Goal: Task Accomplishment & Management: Use online tool/utility

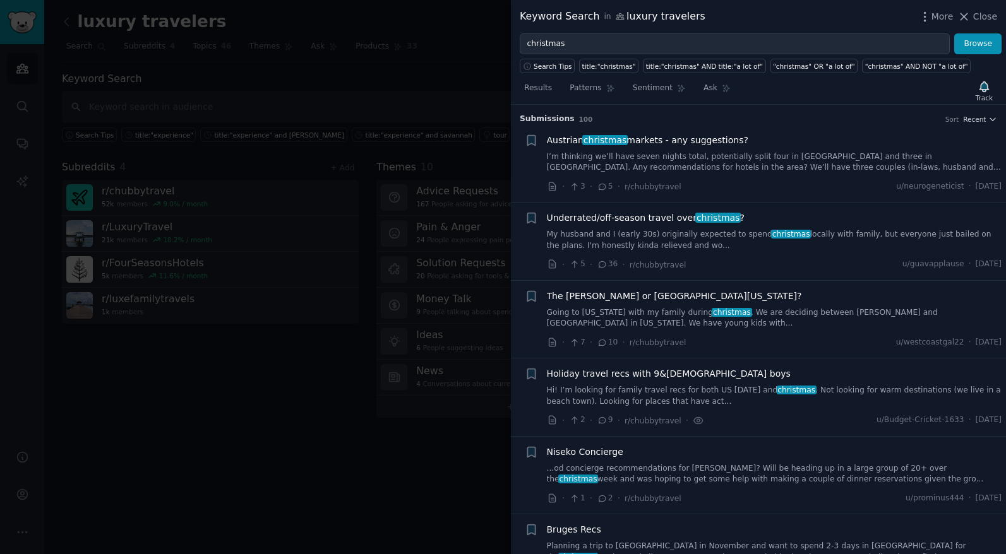
drag, startPoint x: 296, startPoint y: 97, endPoint x: 159, endPoint y: 71, distance: 139.3
click at [291, 97] on div at bounding box center [503, 277] width 1006 height 554
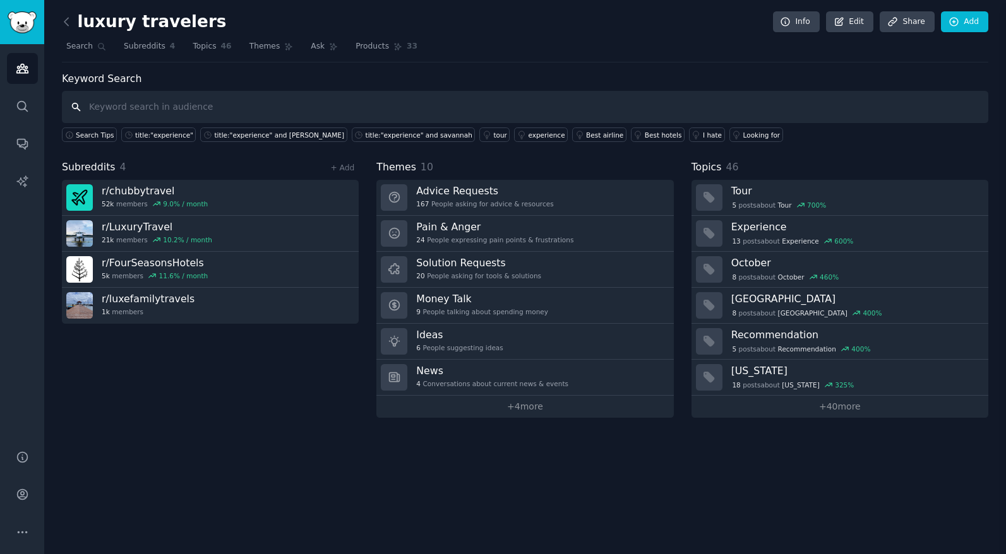
scroll to position [1784, 0]
click at [31, 68] on link "Audiences" at bounding box center [22, 68] width 31 height 31
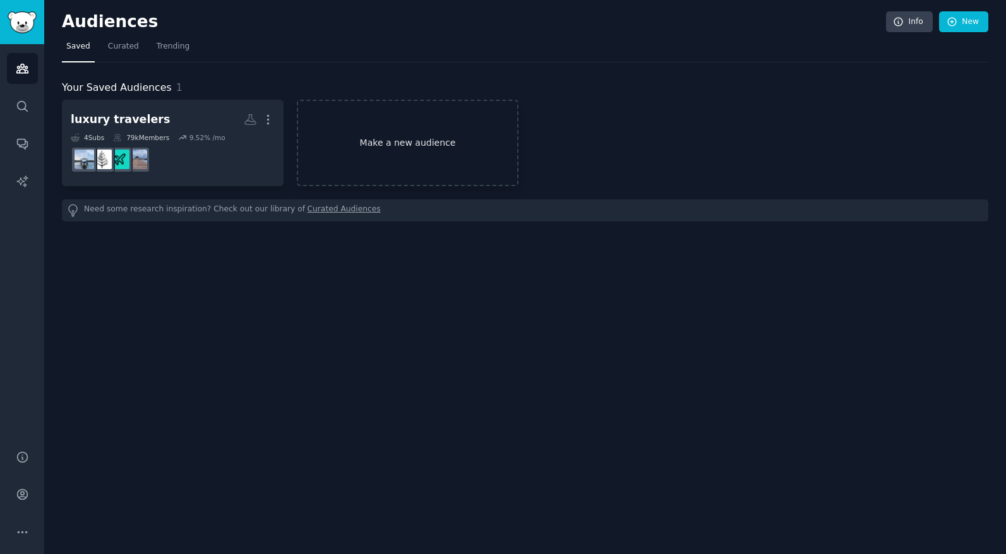
click at [393, 136] on link "Make a new audience" at bounding box center [408, 143] width 222 height 86
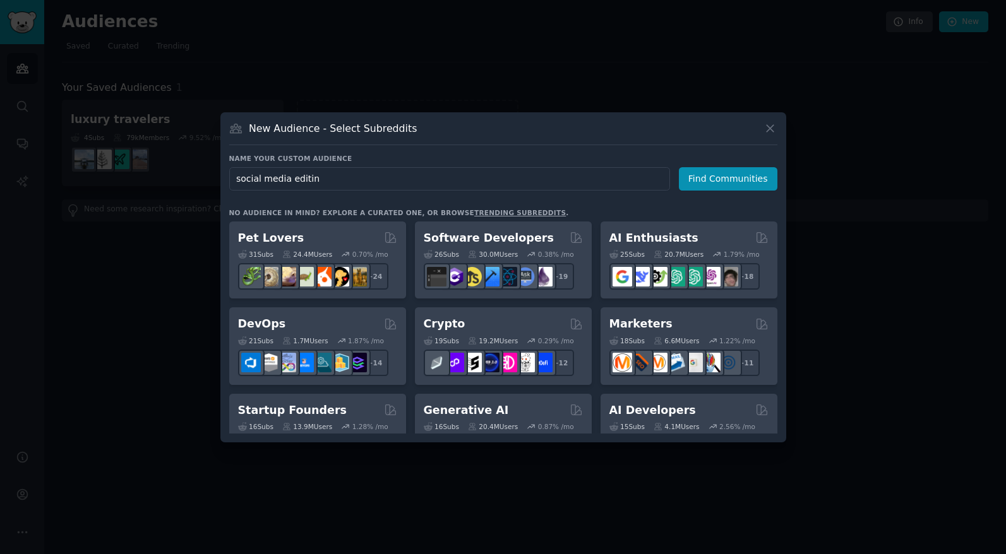
type input "social media editing"
click button "Find Communities" at bounding box center [728, 178] width 98 height 23
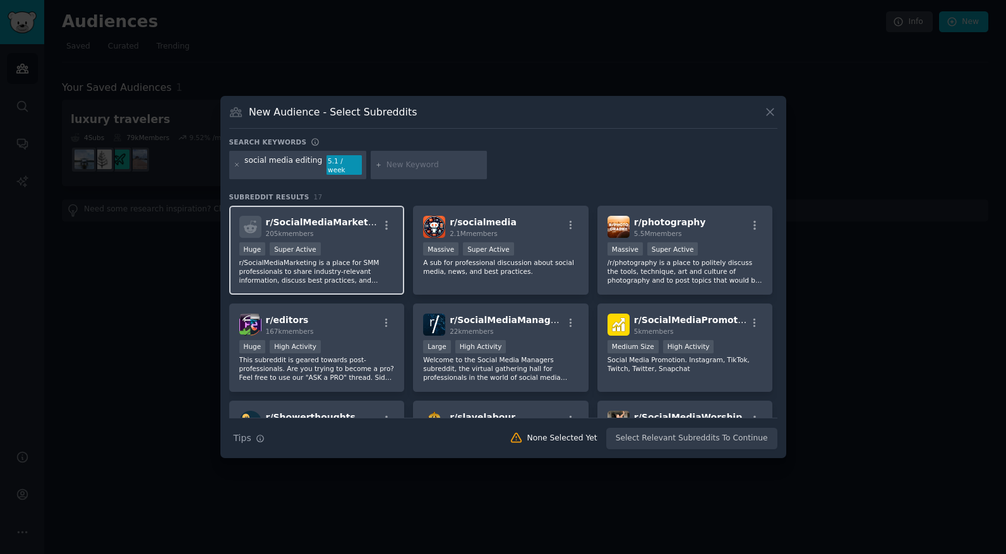
click at [342, 259] on p "r/SocialMediaMarketing is a place for SMM professionals to share industry-relev…" at bounding box center [316, 271] width 155 height 27
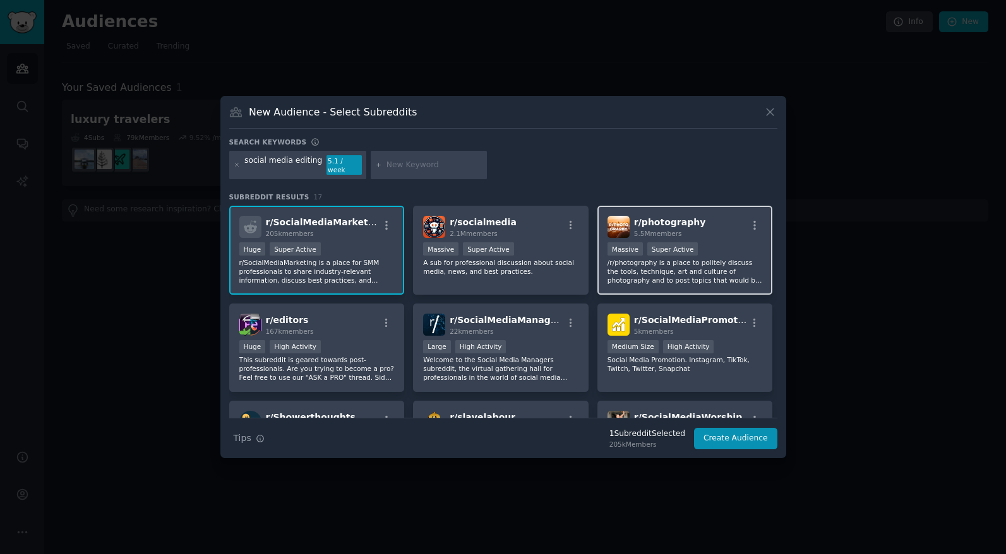
click at [647, 258] on p "/r/photography is a place to politely discuss the tools, technique, art and cul…" at bounding box center [684, 271] width 155 height 27
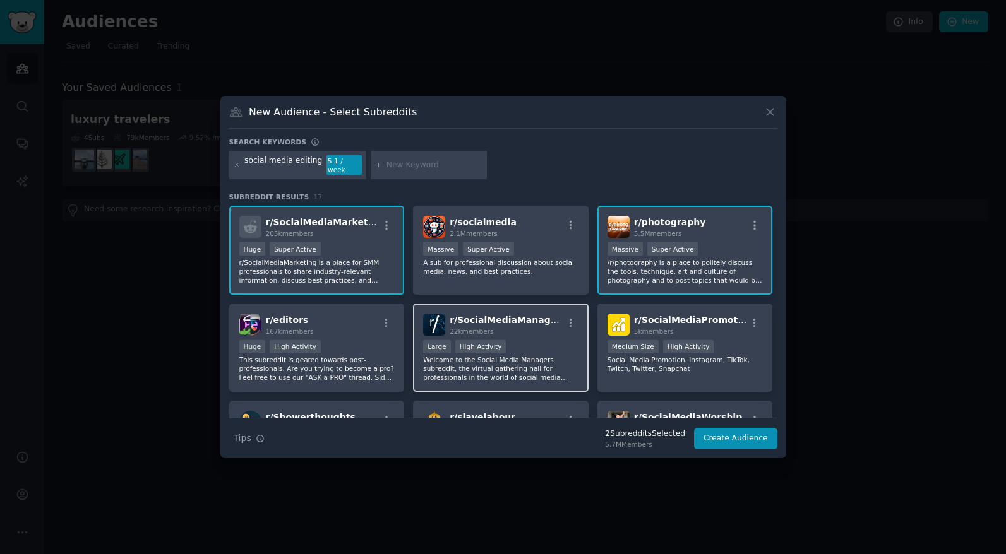
click at [550, 355] on p "Welcome to the Social Media Managers subreddit, the virtual gathering hall for …" at bounding box center [500, 368] width 155 height 27
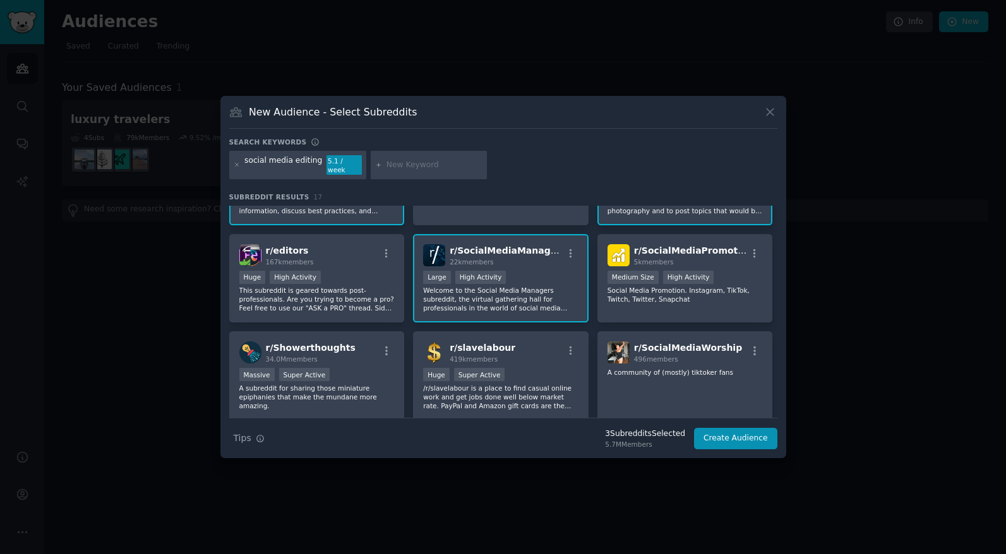
scroll to position [82, 0]
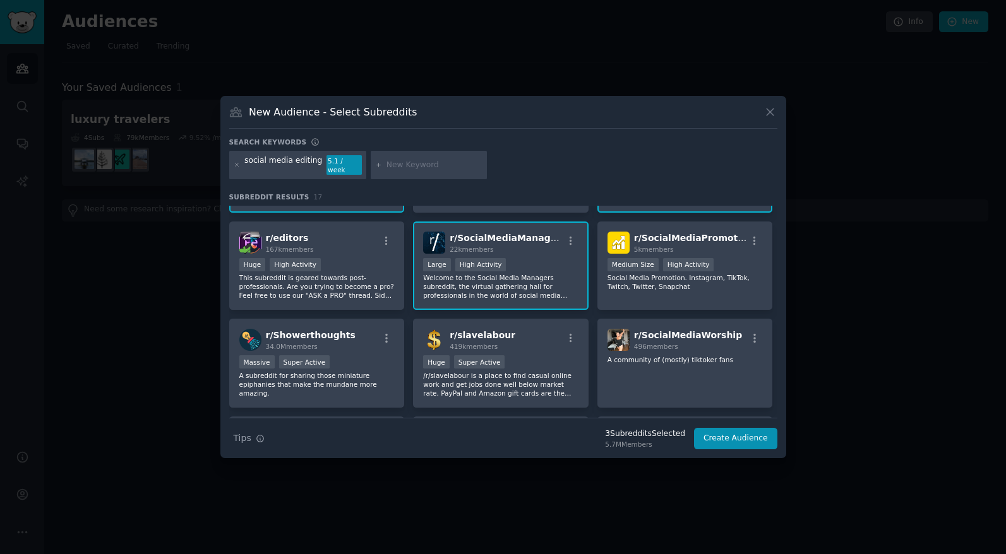
click at [386, 273] on p "This subreddit is geared towards post-professionals. Are you trying to become a…" at bounding box center [316, 286] width 155 height 27
click at [726, 428] on button "Create Audience" at bounding box center [735, 438] width 83 height 21
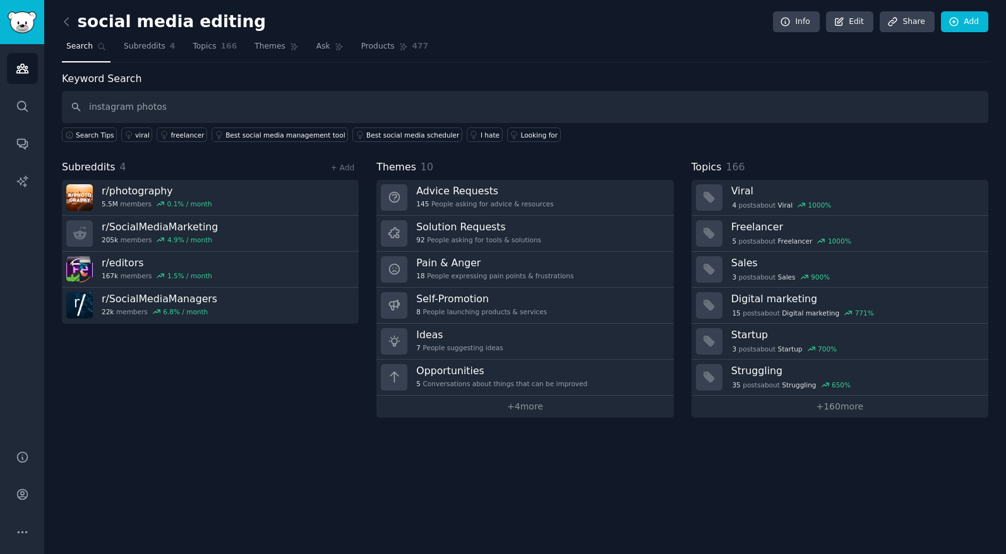
type input "instagram photos"
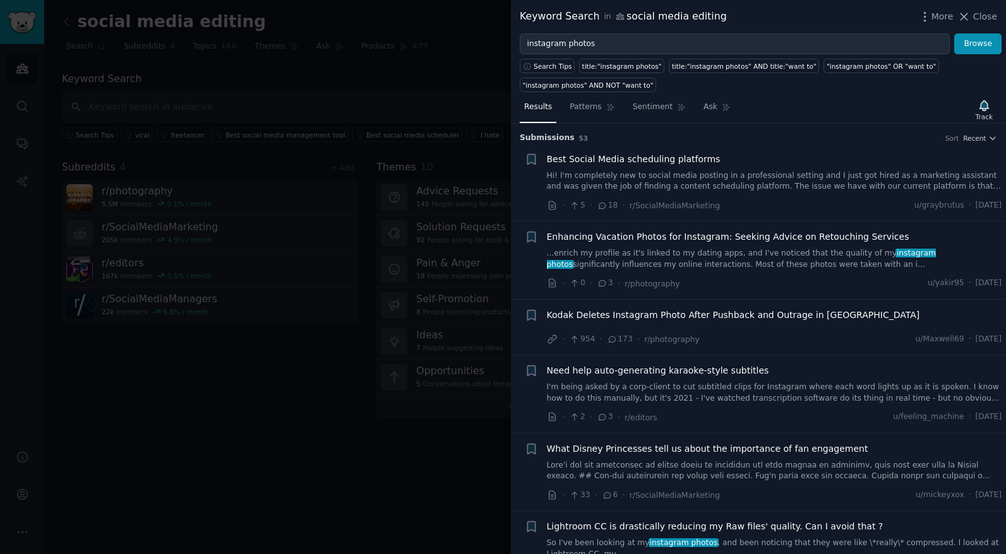
click at [703, 253] on link "...enrich my profile as it's linked to my dating apps, and I've noticed that th…" at bounding box center [774, 259] width 455 height 22
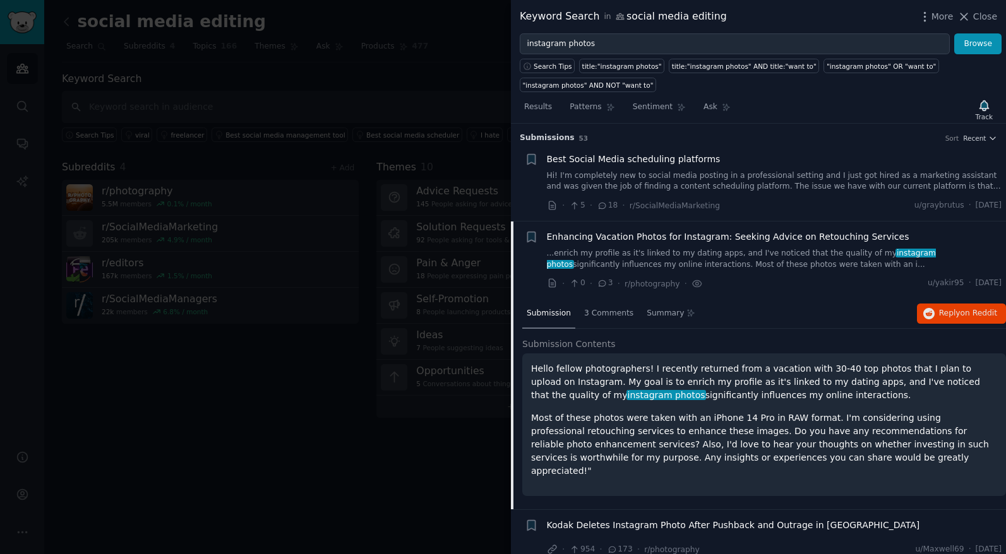
scroll to position [98, 0]
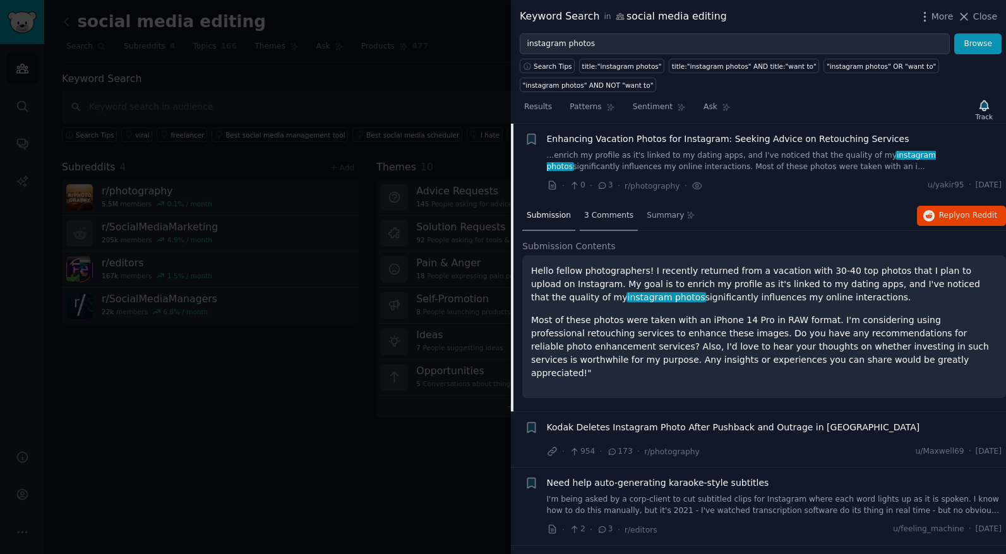
click at [614, 215] on span "3 Comments" at bounding box center [608, 215] width 49 height 11
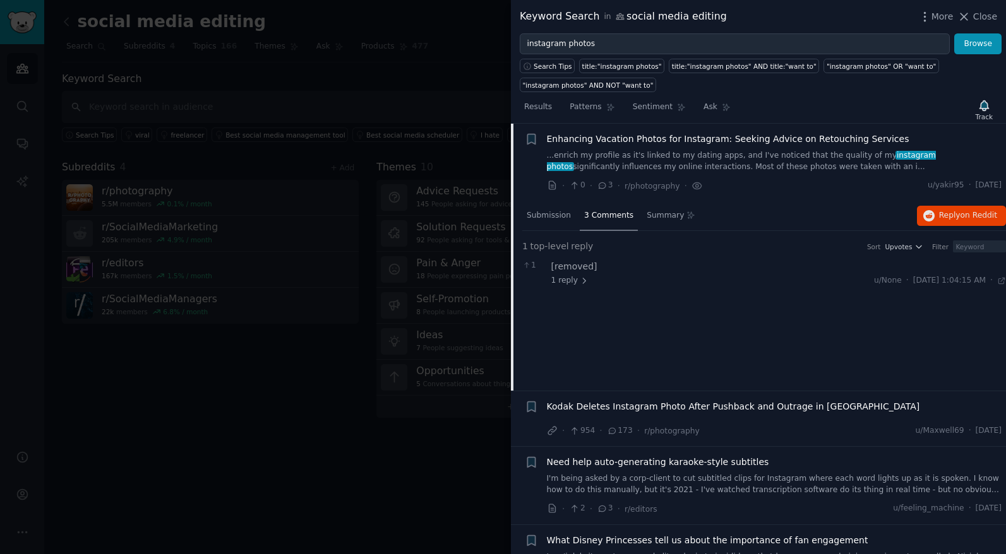
scroll to position [0, 0]
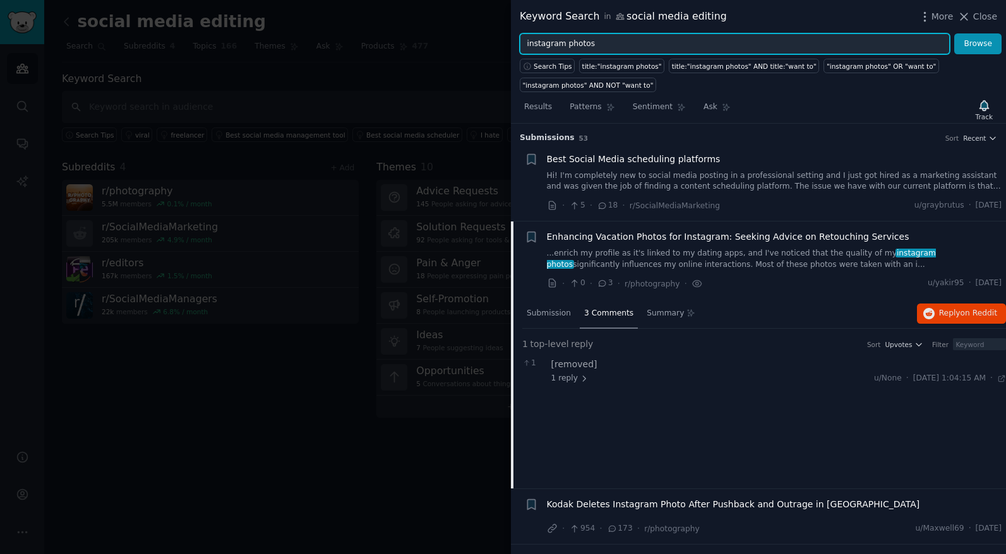
drag, startPoint x: 612, startPoint y: 40, endPoint x: 460, endPoint y: 31, distance: 152.5
click at [460, 31] on div "Keyword Search in social media editing More Close instagram photos Browse Searc…" at bounding box center [503, 277] width 1006 height 554
type input "lightroom"
click at [954, 33] on button "Browse" at bounding box center [977, 43] width 47 height 21
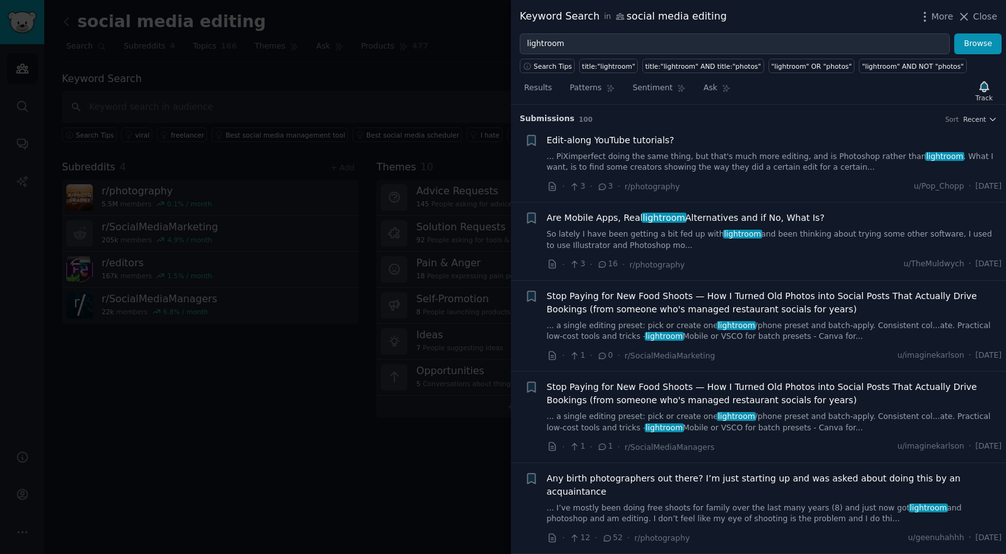
click at [599, 266] on icon at bounding box center [602, 264] width 11 height 9
click at [612, 234] on link "So lately I have been getting a bit fed up with lightroom and been thinking abo…" at bounding box center [774, 240] width 455 height 22
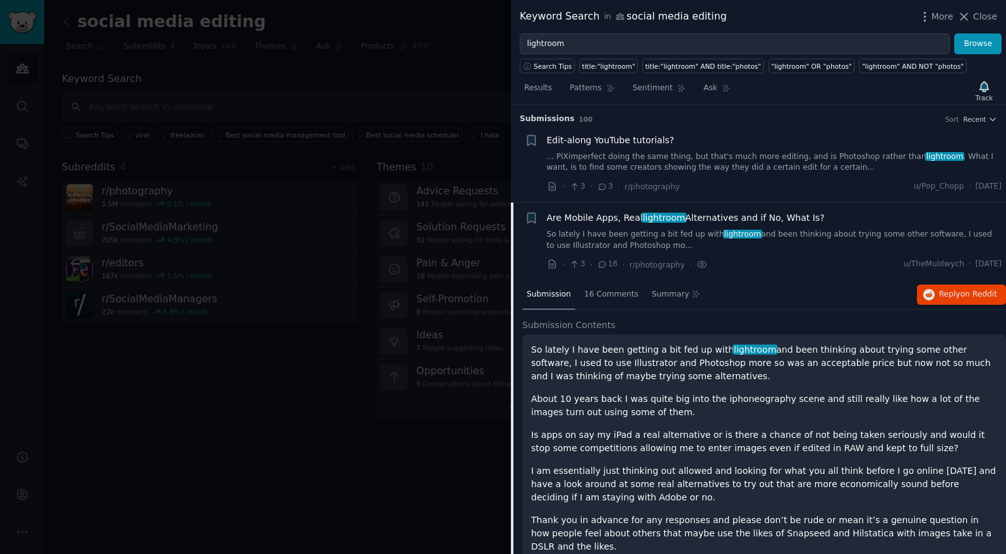
scroll to position [98, 0]
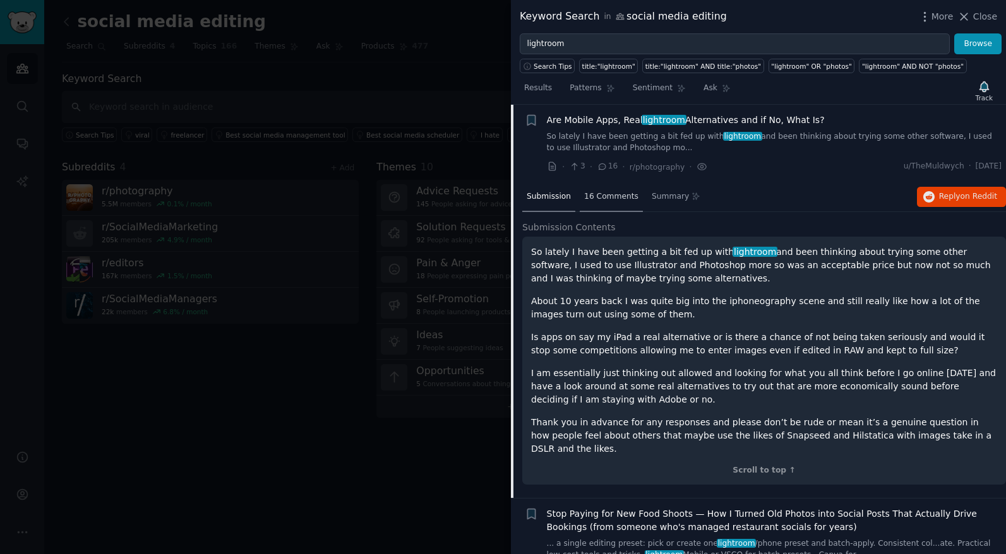
click at [613, 199] on span "16 Comments" at bounding box center [611, 196] width 54 height 11
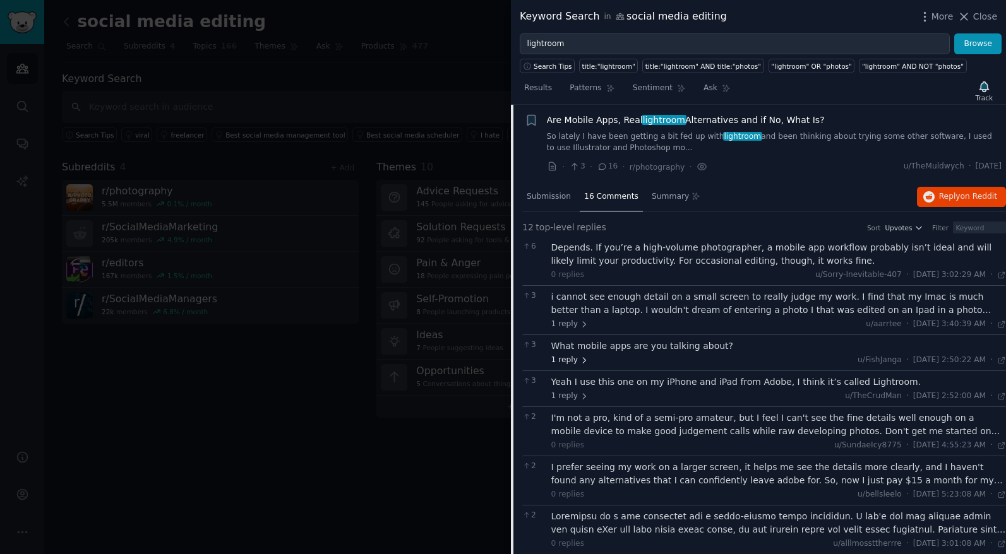
click at [559, 364] on span "1 reply" at bounding box center [570, 360] width 38 height 11
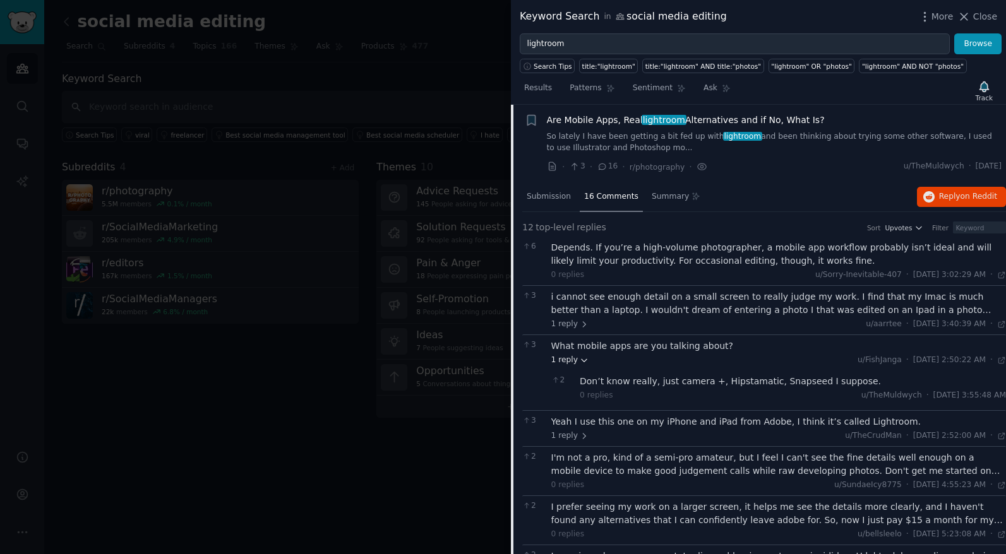
click at [559, 364] on span "1 reply" at bounding box center [570, 360] width 38 height 11
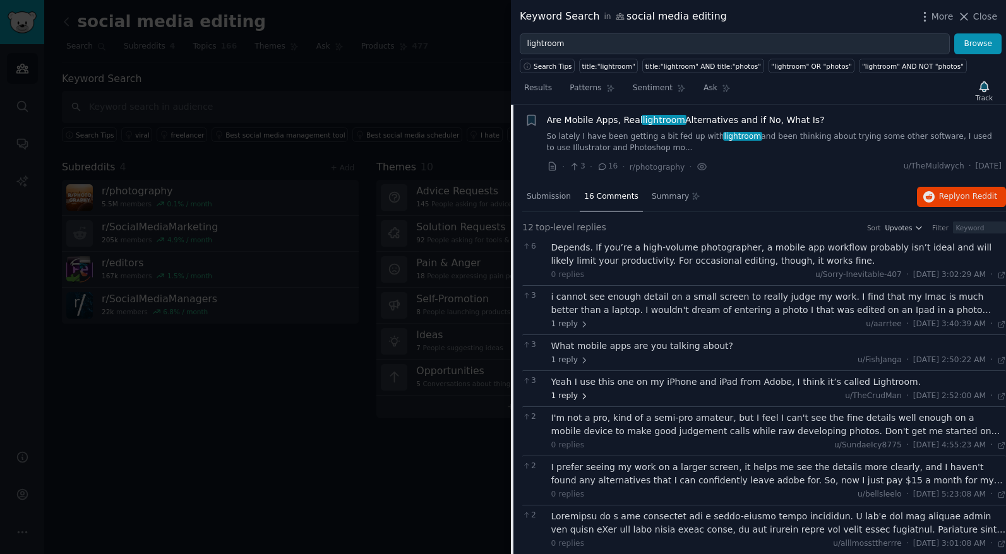
click at [563, 401] on span "1 reply" at bounding box center [570, 396] width 38 height 11
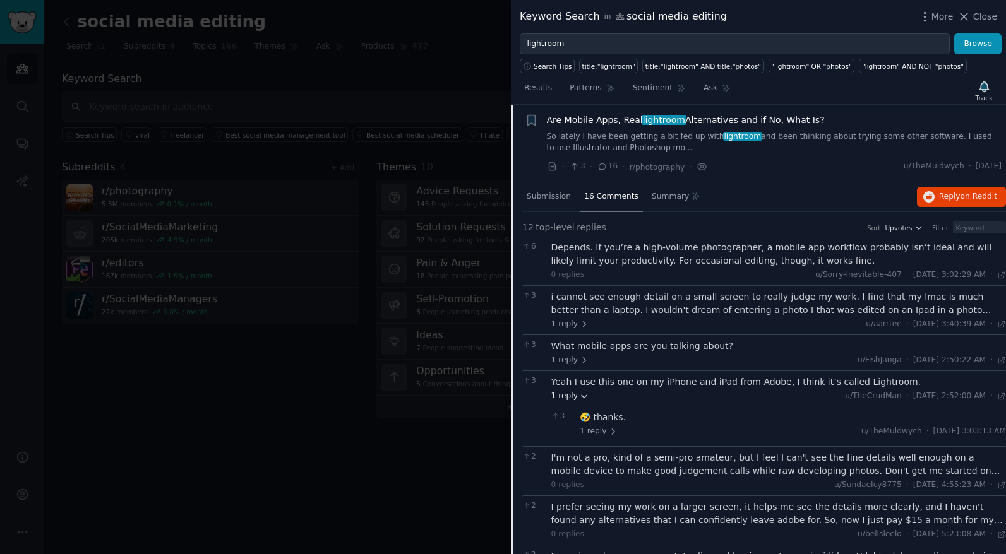
click at [563, 401] on span "1 reply" at bounding box center [570, 396] width 38 height 11
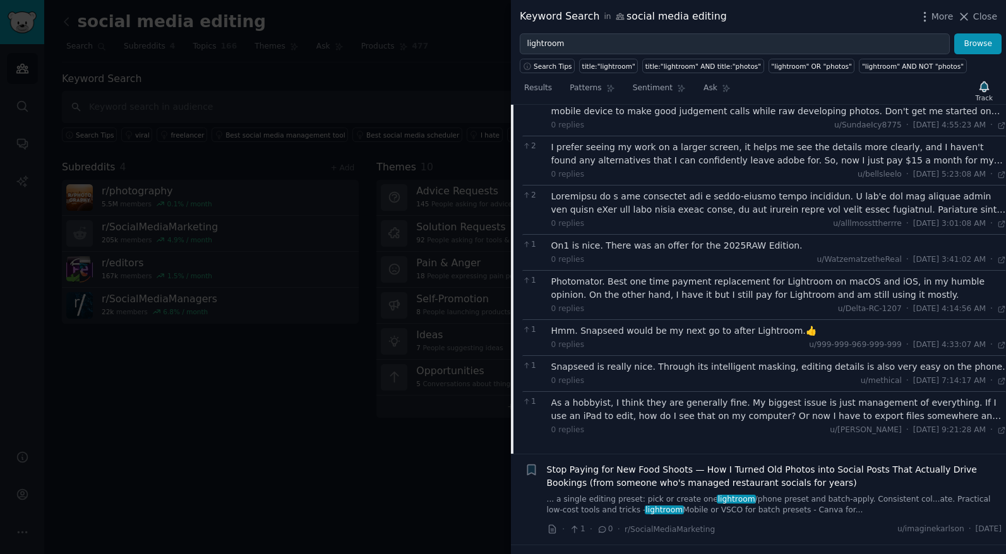
scroll to position [420, 0]
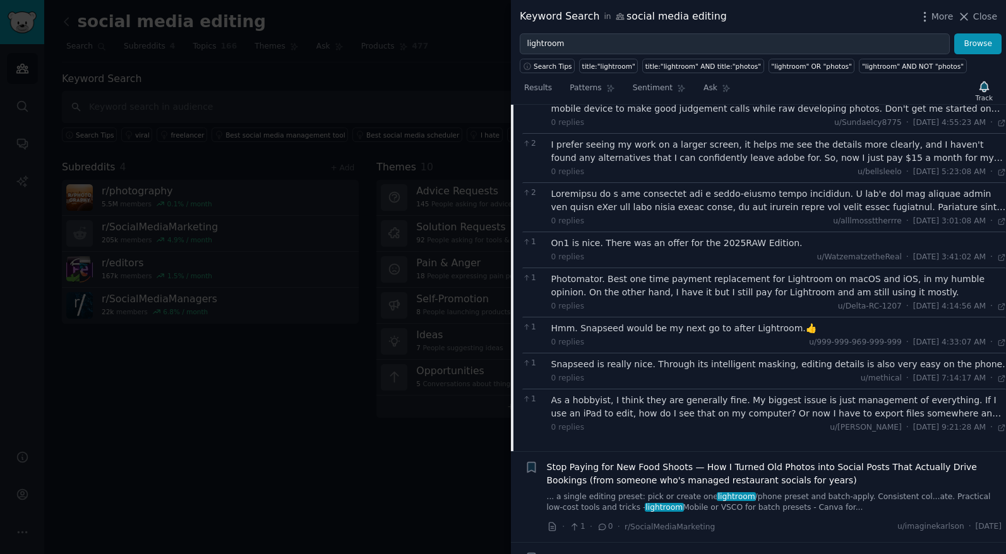
click at [635, 405] on div "As a hobbyist, I think they are generally fine. My biggest issue is just manage…" at bounding box center [778, 407] width 455 height 27
